Goal: Find specific fact: Find specific fact

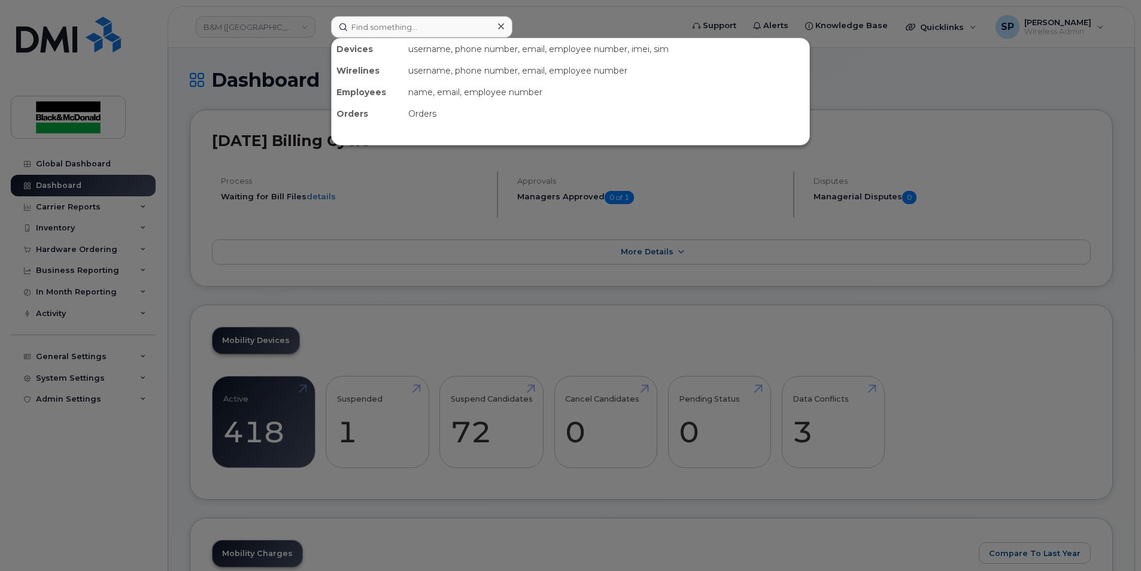
click at [593, 13] on div at bounding box center [570, 285] width 1141 height 571
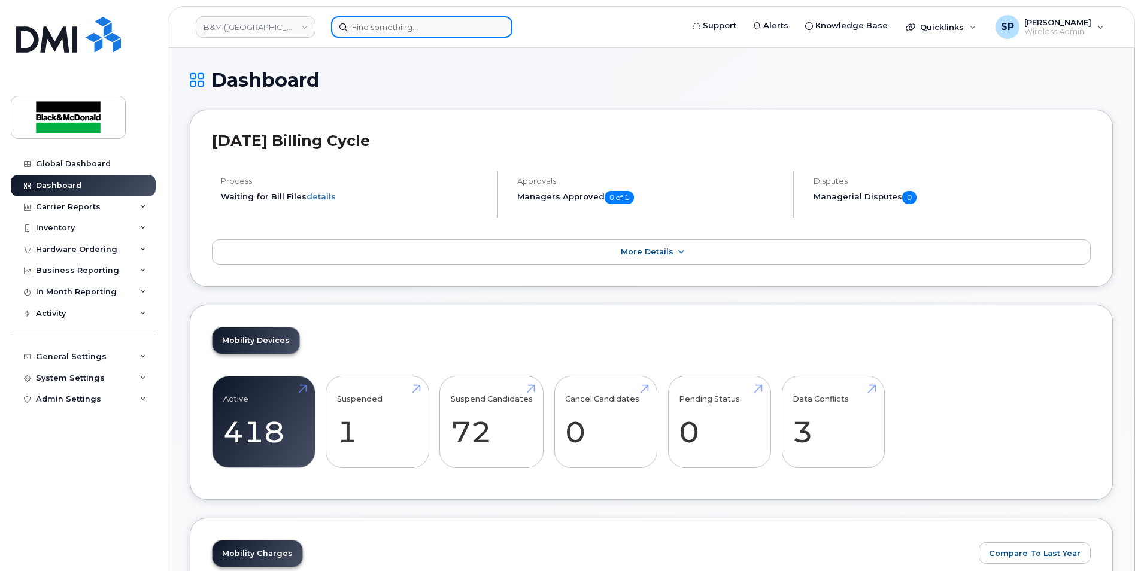
click at [406, 31] on input at bounding box center [421, 27] width 181 height 22
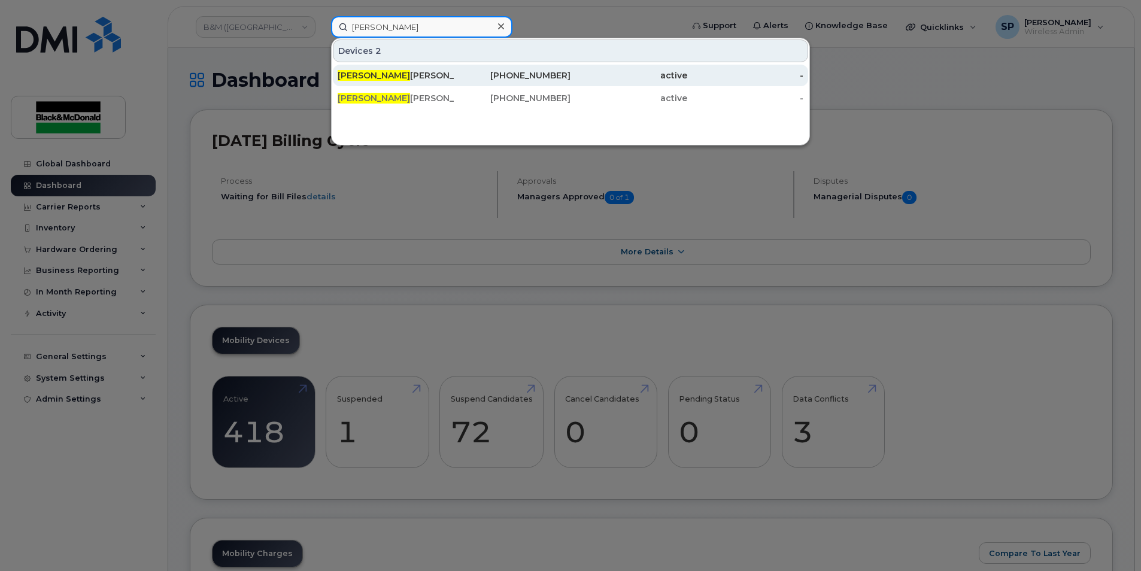
type input "[PERSON_NAME]"
click at [454, 82] on div "[PERSON_NAME]" at bounding box center [512, 76] width 117 height 22
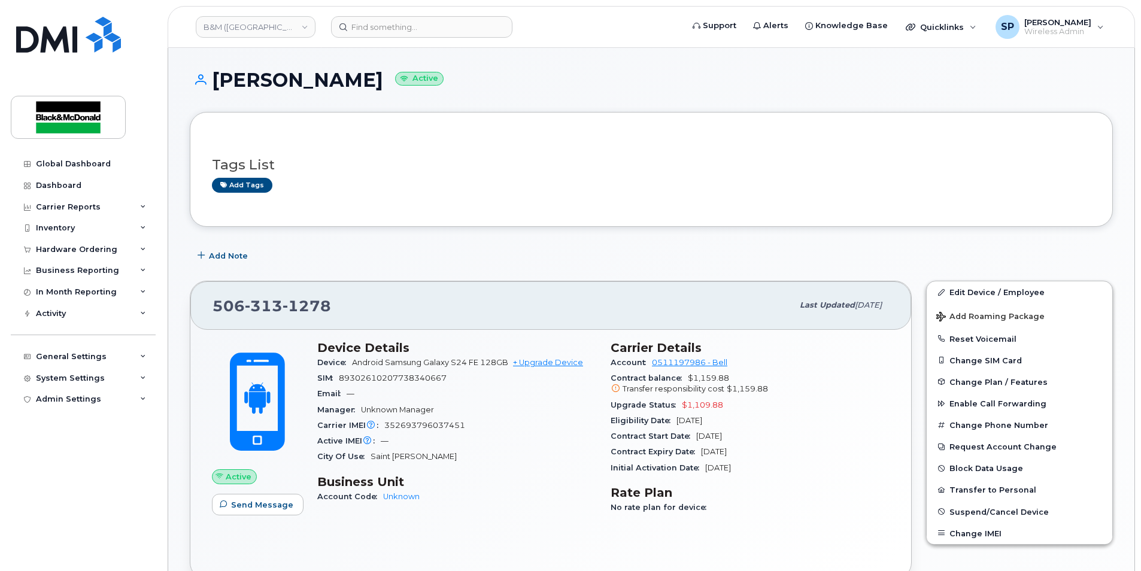
drag, startPoint x: 466, startPoint y: 377, endPoint x: 457, endPoint y: 377, distance: 9.0
click at [464, 377] on div "SIM 89302610207738340667" at bounding box center [456, 379] width 279 height 16
drag, startPoint x: 456, startPoint y: 377, endPoint x: 342, endPoint y: 381, distance: 114.4
click at [342, 381] on div "SIM 89302610207738340667" at bounding box center [456, 379] width 279 height 16
click at [381, 39] on header "B&M (Atlantic Region) Support Alerts Knowledge Base Quicklinks Suspend / Cancel…" at bounding box center [651, 27] width 967 height 42
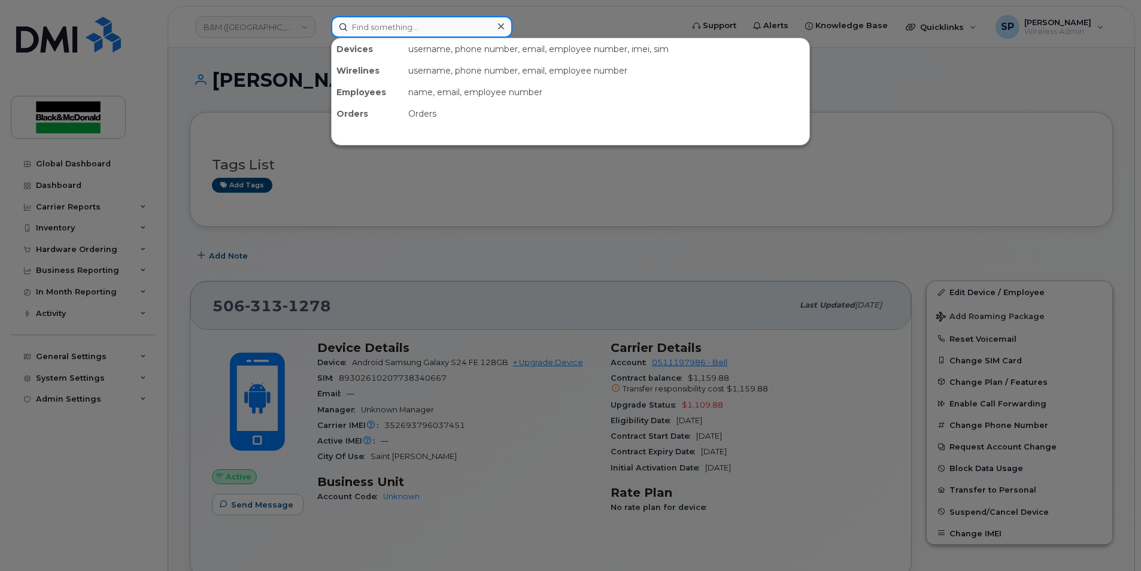
click at [384, 29] on input at bounding box center [421, 27] width 181 height 22
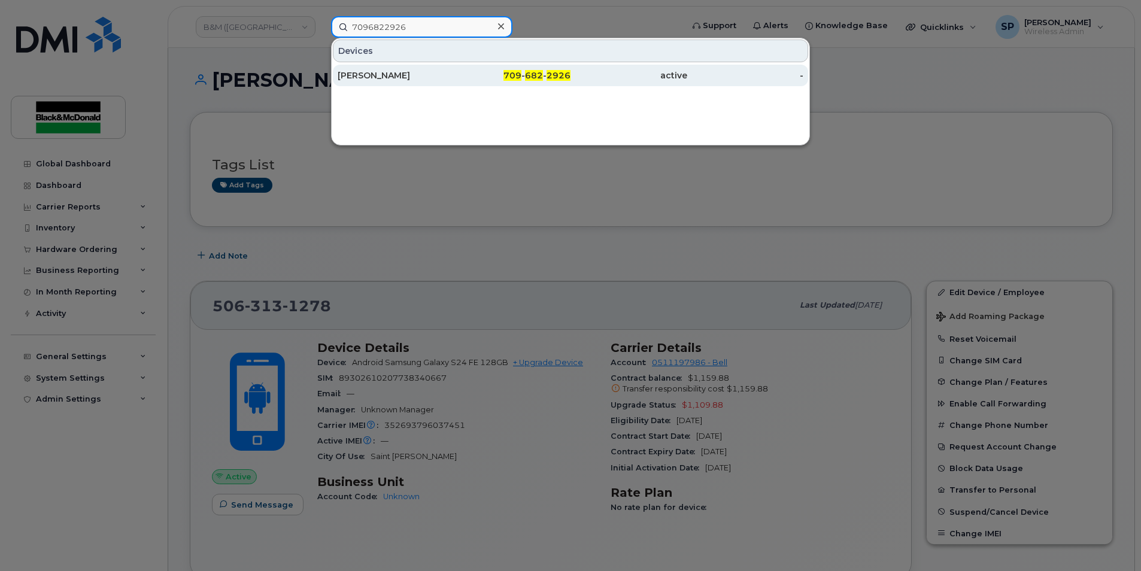
type input "7096822926"
click at [445, 71] on div "Winston Lee" at bounding box center [396, 75] width 117 height 12
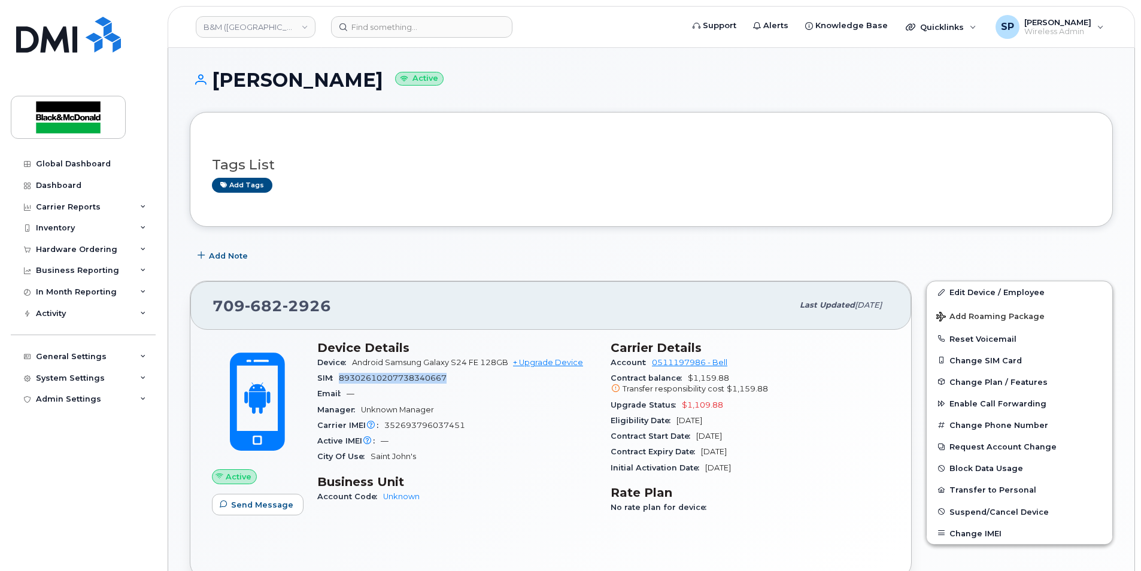
drag, startPoint x: 447, startPoint y: 378, endPoint x: 339, endPoint y: 376, distance: 107.8
click at [339, 376] on div "SIM 89302610207738340667" at bounding box center [456, 379] width 279 height 16
copy span "89302610207738340667"
click at [56, 182] on div "Dashboard" at bounding box center [58, 186] width 45 height 10
